Goal: Transaction & Acquisition: Purchase product/service

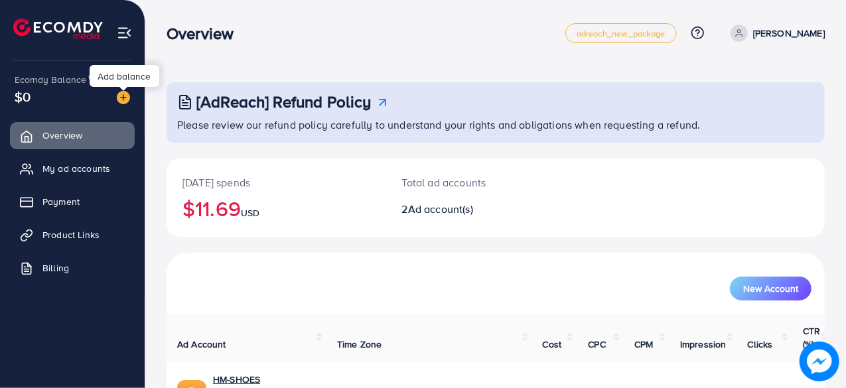
click at [122, 99] on img at bounding box center [123, 97] width 13 height 13
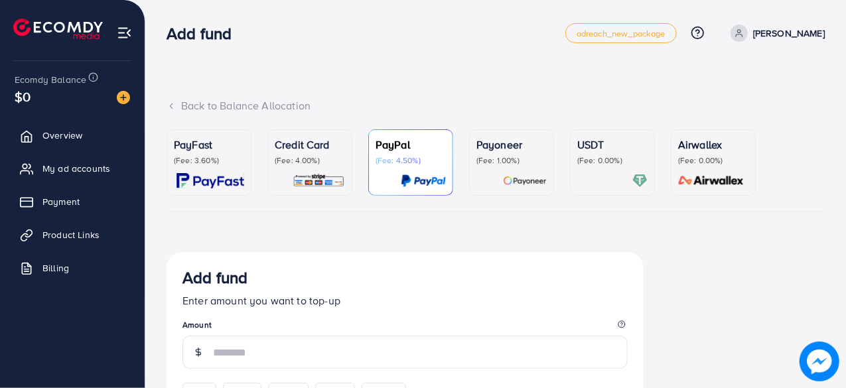
click at [314, 168] on div "Credit Card (Fee: 4.00%)" at bounding box center [310, 163] width 70 height 52
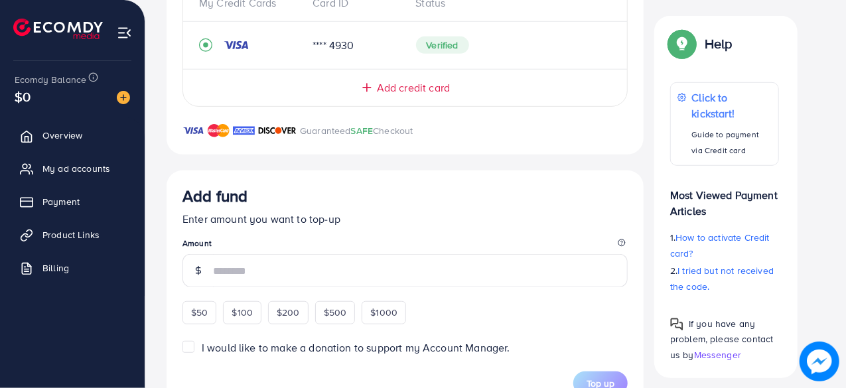
scroll to position [324, 0]
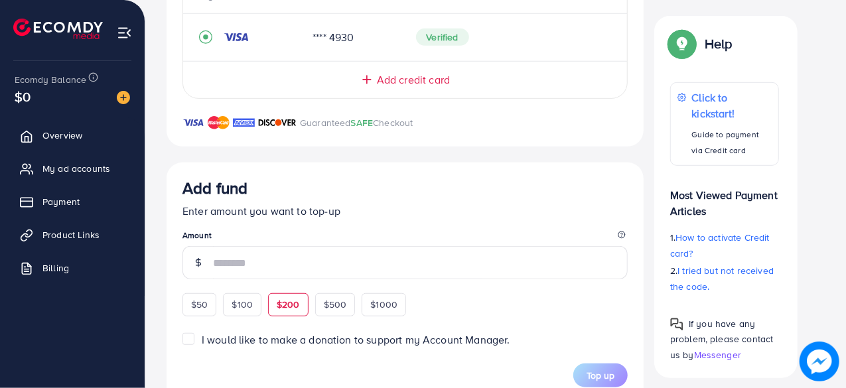
click at [292, 302] on span "$200" at bounding box center [288, 304] width 23 height 13
type input "***"
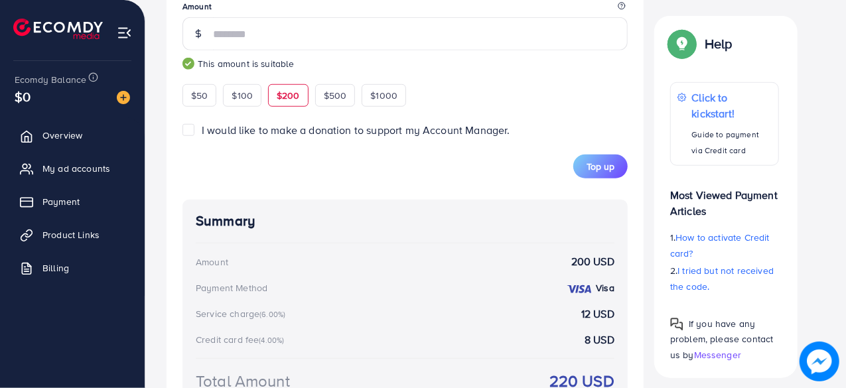
scroll to position [637, 0]
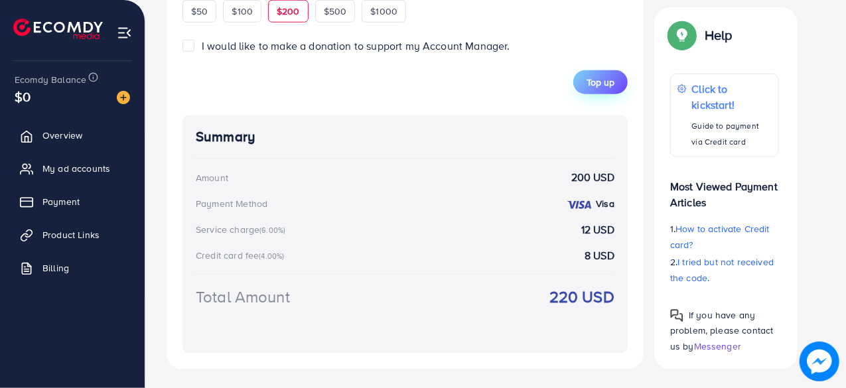
click at [596, 89] on button "Top up" at bounding box center [600, 82] width 54 height 24
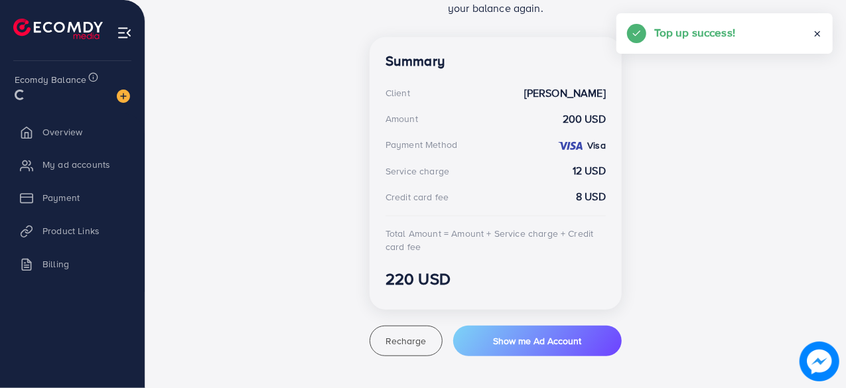
scroll to position [348, 0]
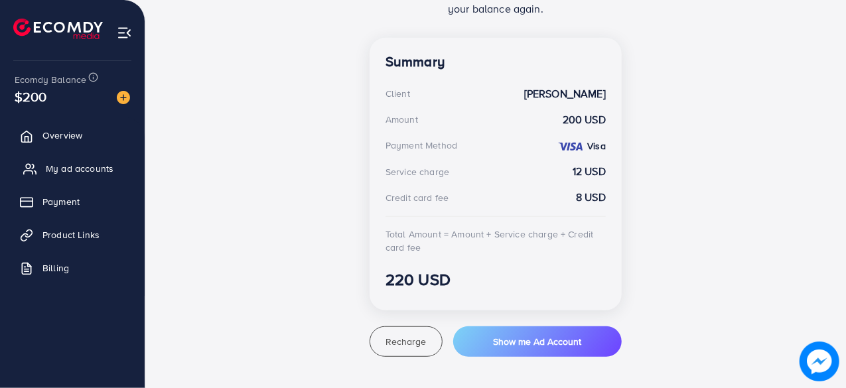
click at [76, 163] on span "My ad accounts" at bounding box center [80, 168] width 68 height 13
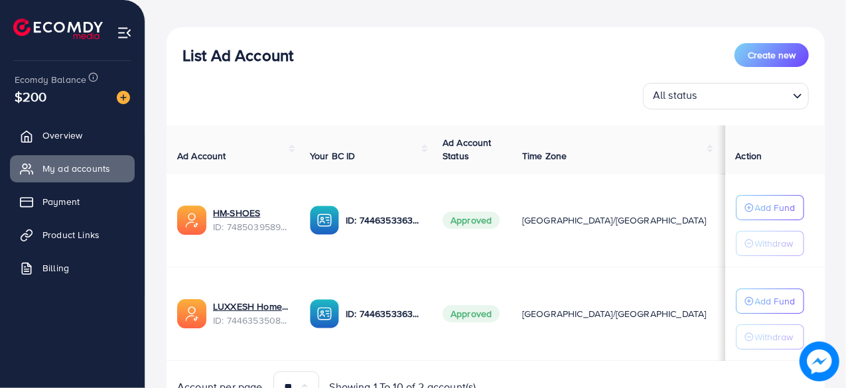
scroll to position [141, 0]
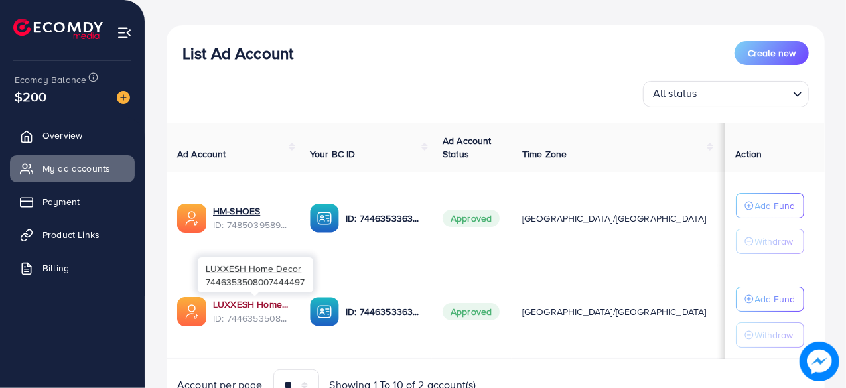
click at [257, 298] on link "LUXXESH Home Decor" at bounding box center [251, 304] width 76 height 13
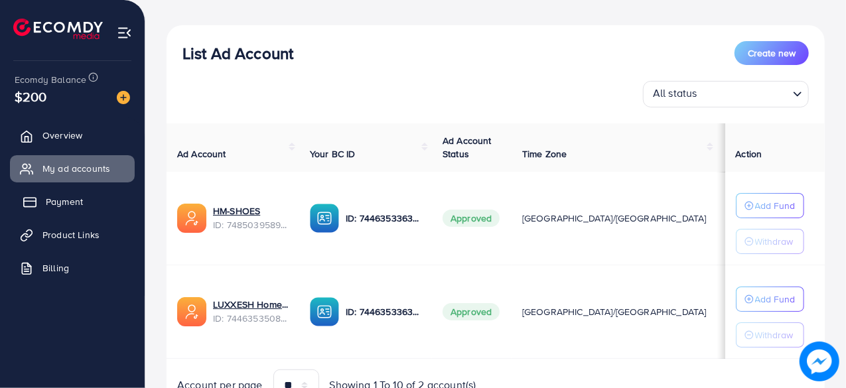
click at [84, 197] on link "Payment" at bounding box center [72, 201] width 125 height 27
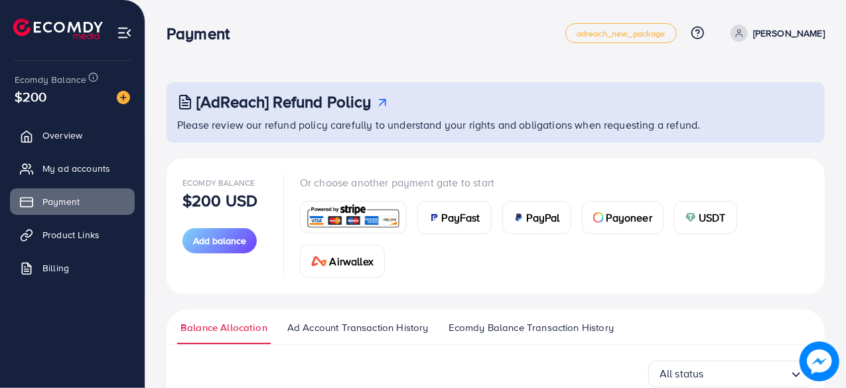
click at [27, 102] on span "$200" at bounding box center [31, 96] width 32 height 19
click at [76, 197] on span "Payment" at bounding box center [64, 201] width 37 height 13
click at [65, 139] on span "Overview" at bounding box center [66, 135] width 40 height 13
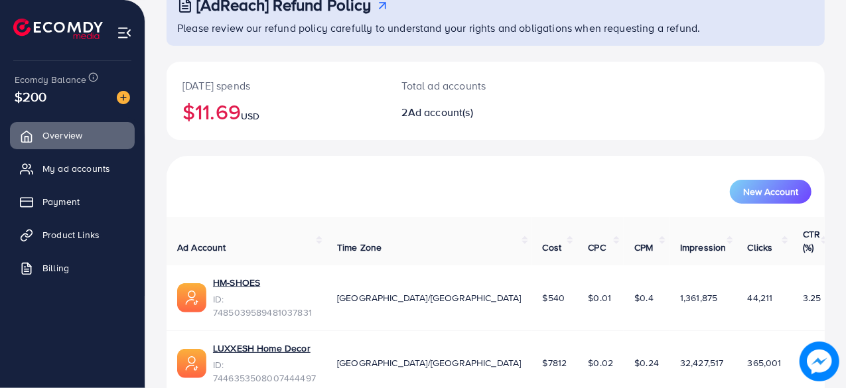
scroll to position [102, 0]
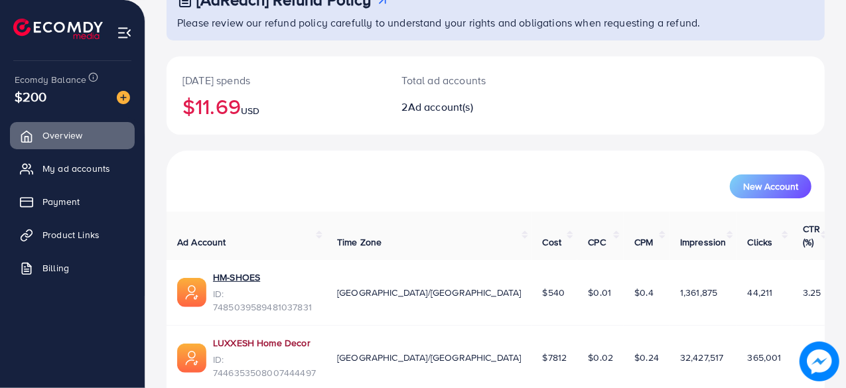
click at [226, 336] on link "LUXXESH Home Decor" at bounding box center [264, 342] width 103 height 13
click at [127, 34] on img at bounding box center [124, 32] width 15 height 15
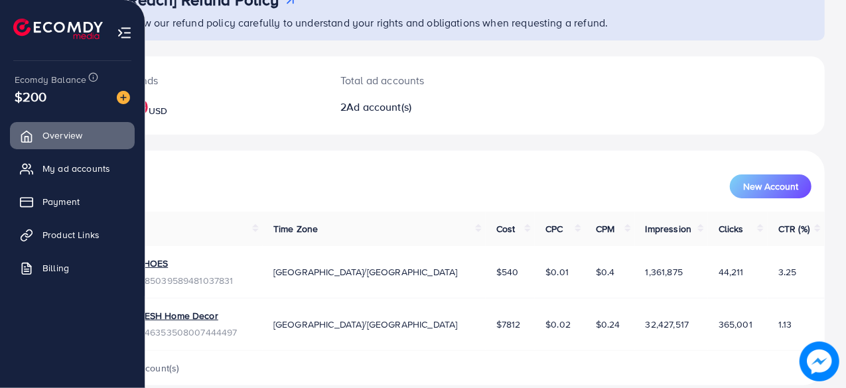
click at [122, 36] on img at bounding box center [124, 32] width 15 height 15
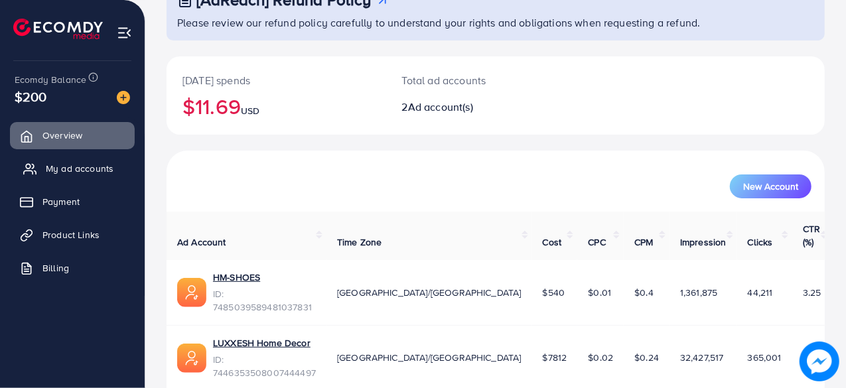
click at [87, 173] on span "My ad accounts" at bounding box center [80, 168] width 68 height 13
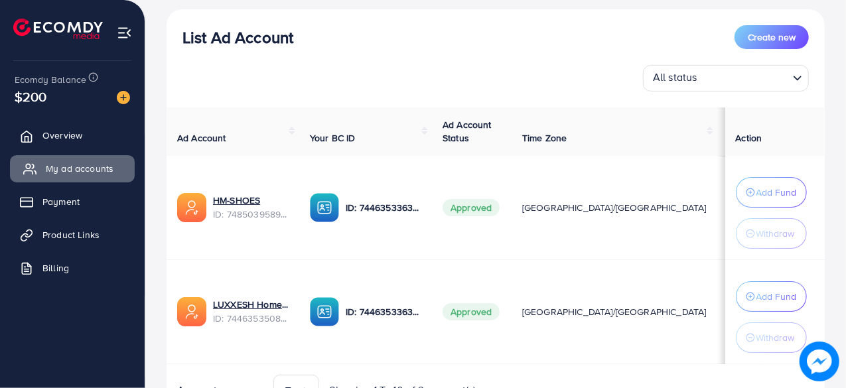
scroll to position [212, 0]
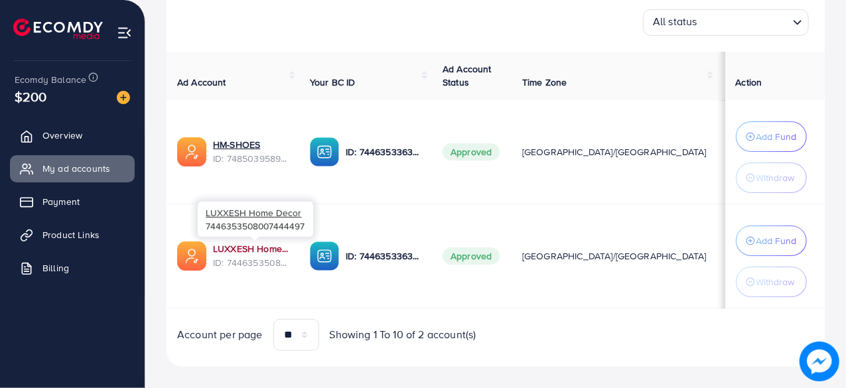
click at [247, 253] on link "LUXXESH Home Decor" at bounding box center [251, 248] width 76 height 13
